Goal: Information Seeking & Learning: Check status

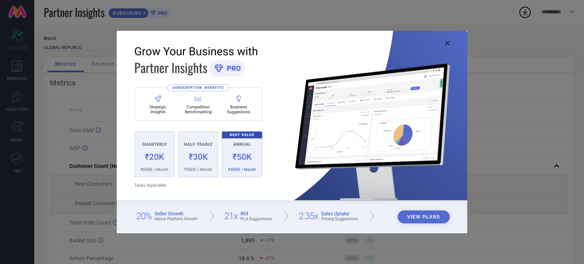
click at [448, 45] on icon at bounding box center [447, 43] width 5 height 5
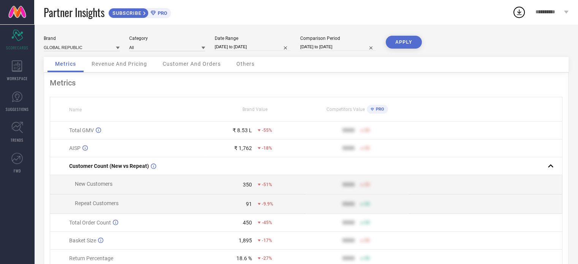
select select "8"
select select "2025"
select select "9"
select select "2025"
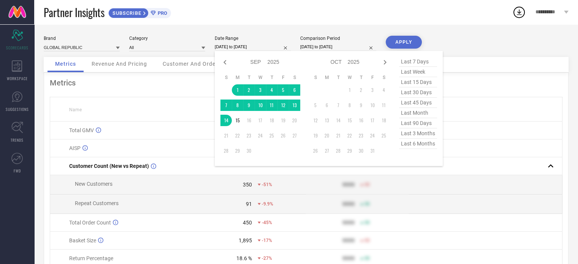
click at [276, 48] on input "[DATE] to [DATE]" at bounding box center [253, 47] width 76 height 8
click at [233, 90] on td "1" at bounding box center [237, 89] width 11 height 11
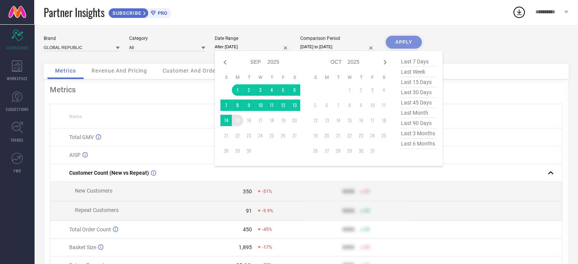
drag, startPoint x: 237, startPoint y: 127, endPoint x: 238, endPoint y: 121, distance: 5.4
click at [237, 124] on table "S M T W T F S 1 2 3 4 5 6 7 8 9 10 11 12 13 14 15 16 17 18 19 20 21 22 23 24 25…" at bounding box center [260, 116] width 80 height 90
type input "[DATE] to [DATE]"
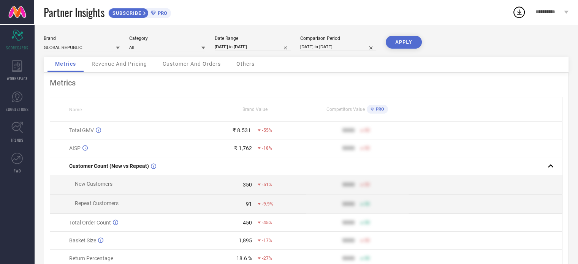
click at [397, 43] on button "APPLY" at bounding box center [404, 42] width 36 height 13
click at [131, 64] on span "Revenue And Pricing" at bounding box center [119, 64] width 55 height 6
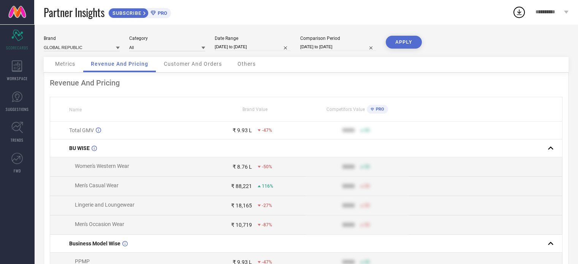
click at [342, 109] on span "Competitors Value" at bounding box center [345, 109] width 38 height 5
click at [377, 111] on span "PRO" at bounding box center [379, 109] width 10 height 5
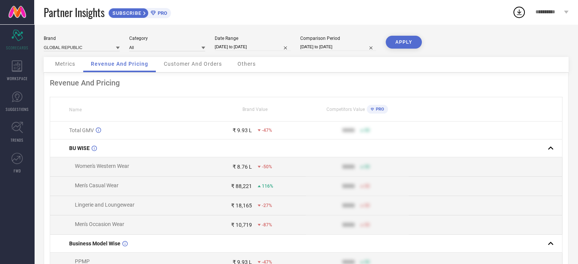
click at [379, 110] on span "PRO" at bounding box center [379, 109] width 10 height 5
click at [157, 12] on span "PRO" at bounding box center [161, 13] width 11 height 6
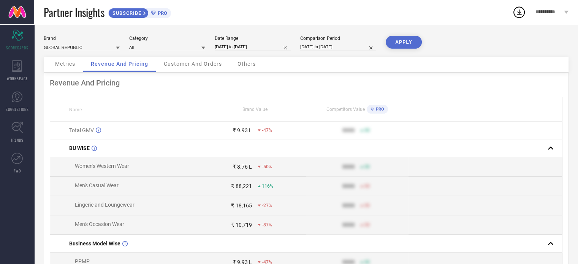
click at [197, 67] on span "Customer And Orders" at bounding box center [193, 64] width 58 height 6
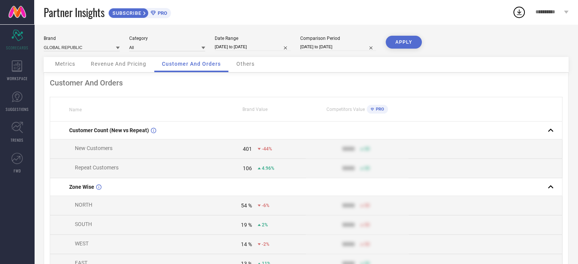
click at [250, 65] on span "Others" at bounding box center [245, 64] width 18 height 6
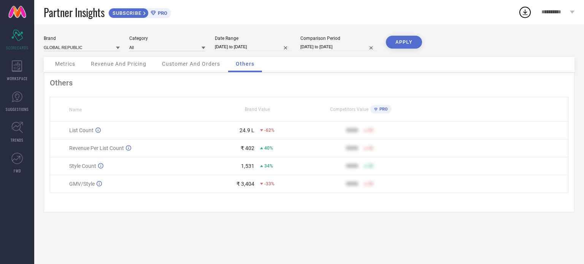
click at [126, 65] on span "Revenue And Pricing" at bounding box center [118, 64] width 55 height 6
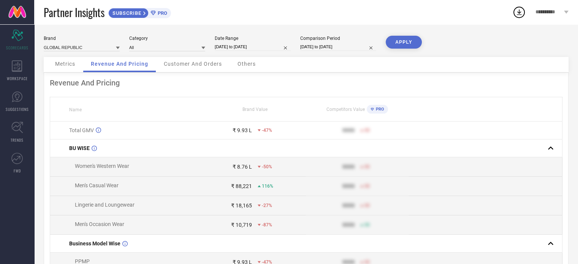
click at [71, 66] on span "Metrics" at bounding box center [65, 64] width 20 height 6
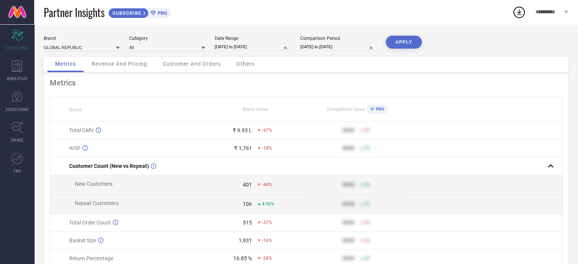
click at [170, 63] on span "Customer And Orders" at bounding box center [192, 64] width 58 height 6
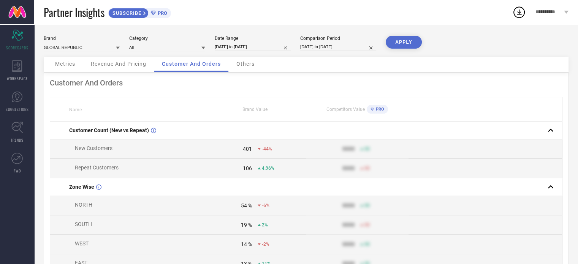
click at [247, 69] on div "Others" at bounding box center [245, 64] width 33 height 15
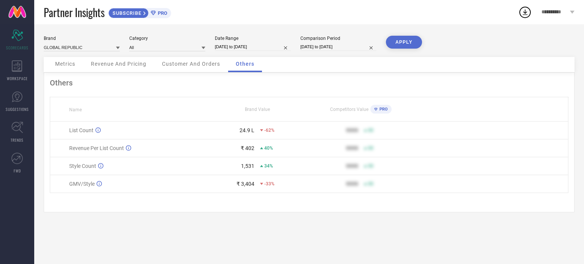
click at [128, 63] on span "Revenue And Pricing" at bounding box center [118, 64] width 55 height 6
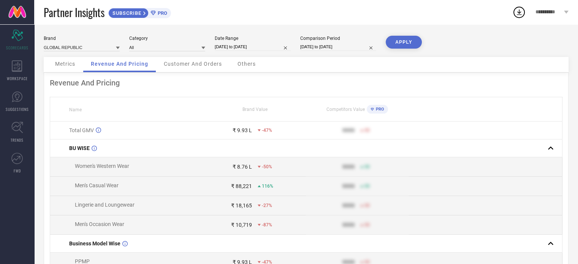
click at [65, 62] on span "Metrics" at bounding box center [65, 64] width 20 height 6
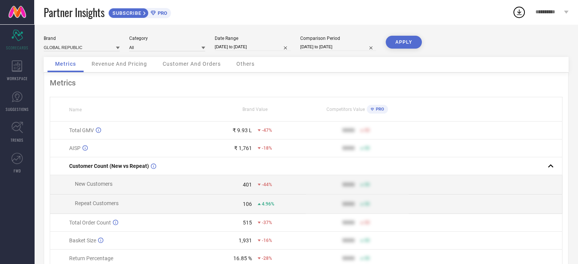
click at [103, 59] on div "Revenue And Pricing" at bounding box center [119, 64] width 71 height 15
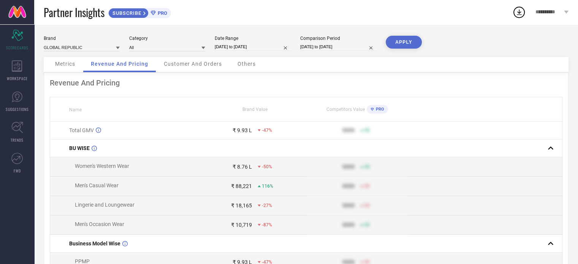
click at [169, 62] on span "Customer And Orders" at bounding box center [193, 64] width 58 height 6
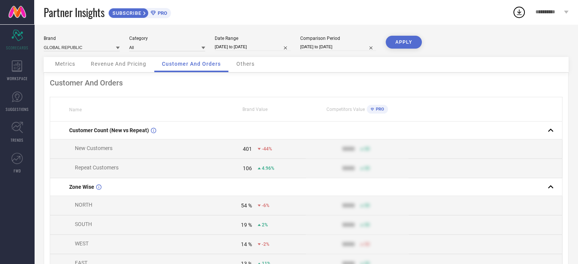
click at [242, 65] on span "Others" at bounding box center [245, 64] width 18 height 6
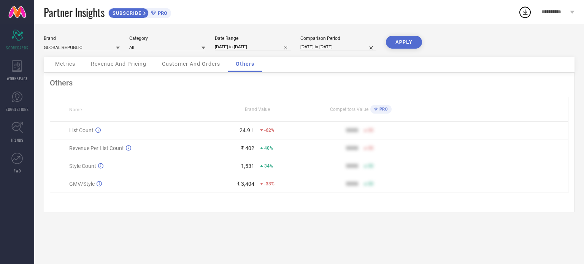
click at [64, 68] on div "Metrics" at bounding box center [65, 64] width 35 height 15
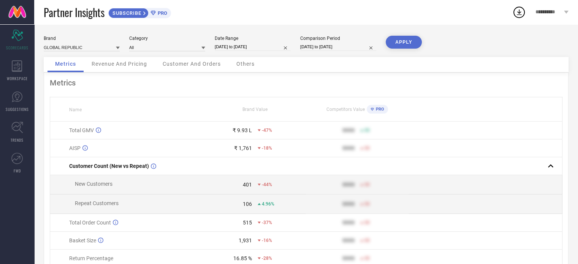
drag, startPoint x: 579, startPoint y: 103, endPoint x: 583, endPoint y: 174, distance: 71.2
click at [578, 174] on html "**********" at bounding box center [289, 132] width 578 height 264
click at [550, 16] on div "**********" at bounding box center [552, 12] width 52 height 24
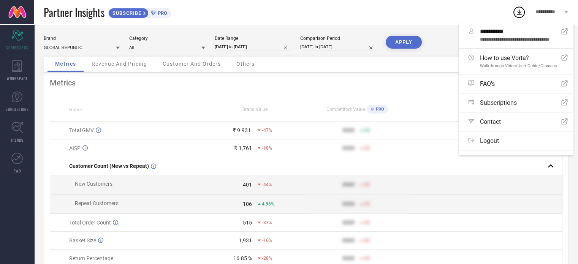
click at [564, 11] on icon at bounding box center [566, 12] width 5 height 3
